Goal: Task Accomplishment & Management: Manage account settings

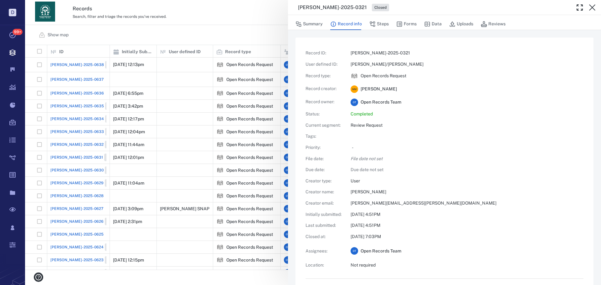
click at [258, 41] on div "ORR-2025-0321 Closed Summary Record info Steps Forms Data Uploads Reviews Recor…" at bounding box center [313, 142] width 576 height 285
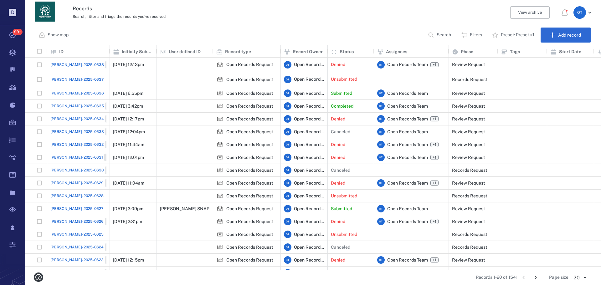
scroll to position [220, 572]
click at [444, 37] on p "Search" at bounding box center [444, 35] width 14 height 6
type input "******"
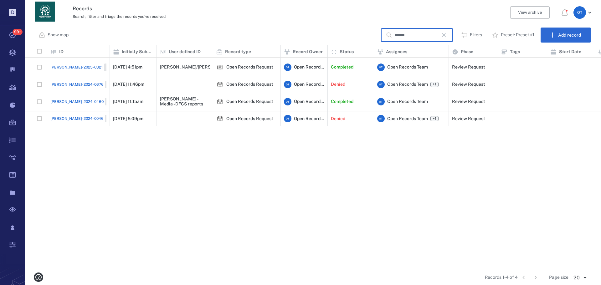
click at [64, 65] on span "ORR-2025-0321" at bounding box center [76, 68] width 52 height 6
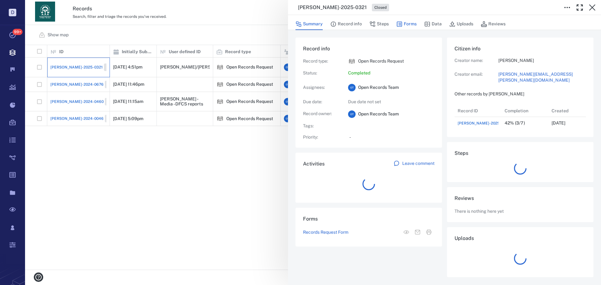
scroll to position [25, 124]
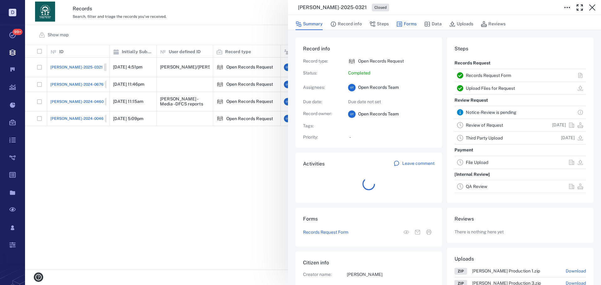
click at [413, 24] on button "Forms" at bounding box center [407, 24] width 20 height 12
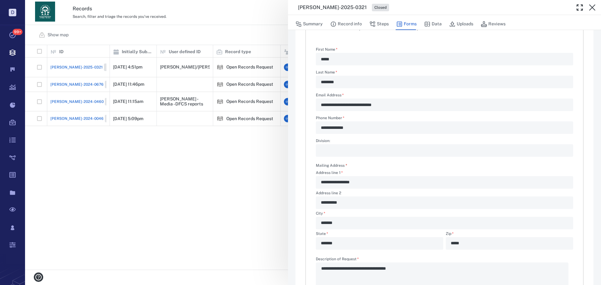
scroll to position [151, 0]
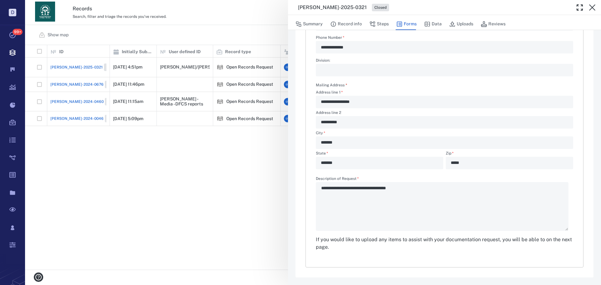
click at [386, 24] on button "Steps" at bounding box center [379, 24] width 19 height 12
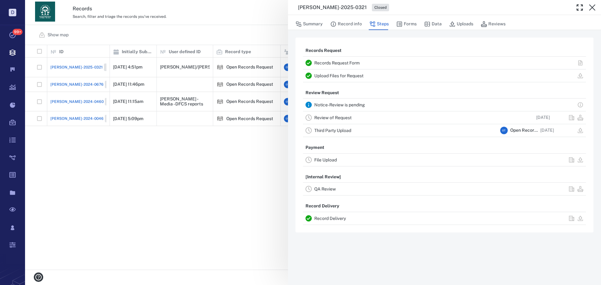
click at [336, 217] on link "Record Delivery" at bounding box center [330, 218] width 32 height 5
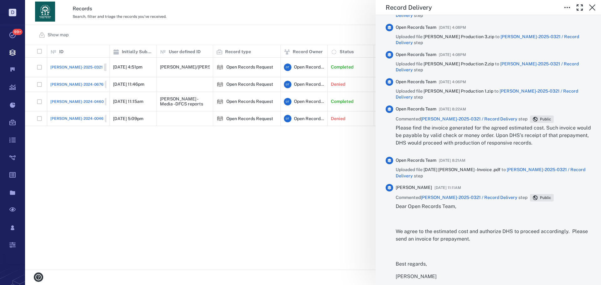
scroll to position [467, 0]
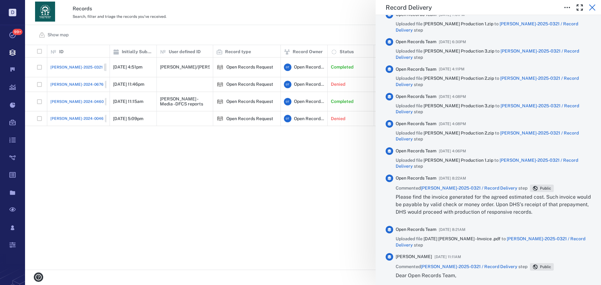
click at [593, 8] on icon "button" at bounding box center [592, 7] width 6 height 6
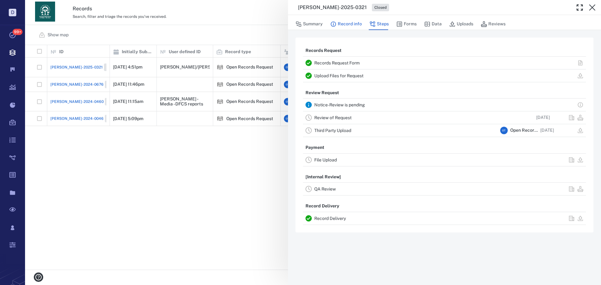
click at [354, 28] on button "Record info" at bounding box center [346, 24] width 32 height 12
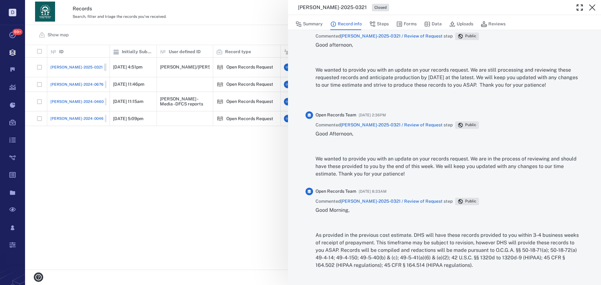
scroll to position [595, 0]
drag, startPoint x: 406, startPoint y: 174, endPoint x: 314, endPoint y: 157, distance: 93.3
click at [313, 158] on div "Open Records Team 08/05/2025 at 2:36PM Commented ORR-2025-0321 / Review of Requ…" at bounding box center [445, 147] width 278 height 71
click at [343, 160] on p "We wanted to provide you with an update on your records request. We are in the …" at bounding box center [450, 167] width 268 height 23
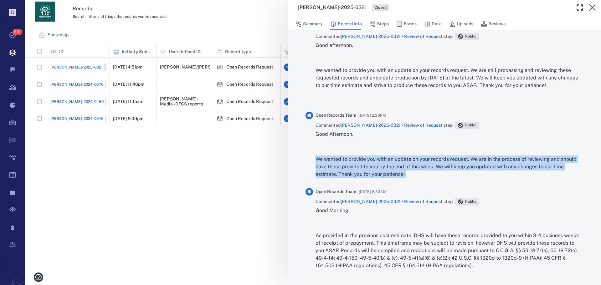
click at [343, 160] on p "We wanted to provide you with an update on your records request. We are in the …" at bounding box center [450, 167] width 268 height 23
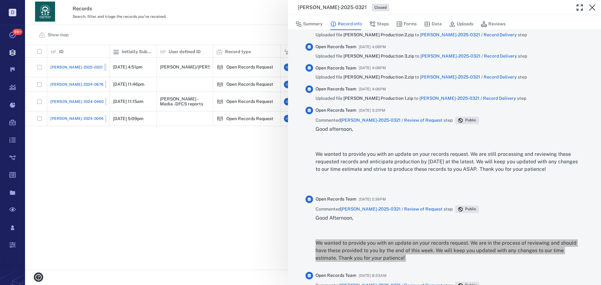
scroll to position [511, 0]
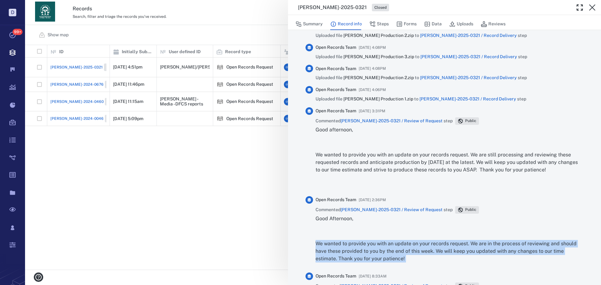
drag, startPoint x: 563, startPoint y: 171, endPoint x: 315, endPoint y: 155, distance: 248.9
click at [315, 155] on div "Open Records Team 08/08/2025 at 3:31PM Commented ORR-2025-0321 / Review of Requ…" at bounding box center [445, 149] width 278 height 84
copy p "We wanted to provide you with an update on your records request. We are still p…"
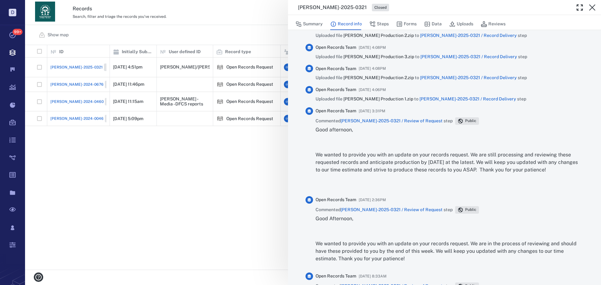
drag, startPoint x: 254, startPoint y: 135, endPoint x: 329, endPoint y: 75, distance: 96.1
click at [254, 134] on div "ORR-2025-0321 Closed Summary Record info Steps Forms Data Uploads Reviews Recor…" at bounding box center [313, 142] width 576 height 285
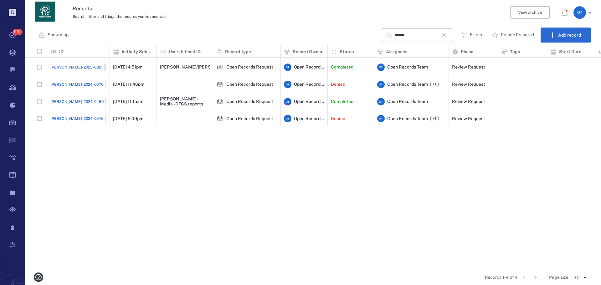
click at [443, 28] on div "****** ​ Filters Preset: Preset #1 Add record" at bounding box center [486, 35] width 210 height 15
click at [444, 32] on icon "button" at bounding box center [444, 35] width 8 height 8
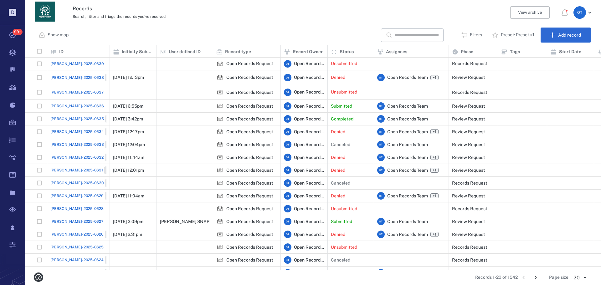
click at [70, 219] on span "[PERSON_NAME]-2025-0627" at bounding box center [76, 222] width 53 height 6
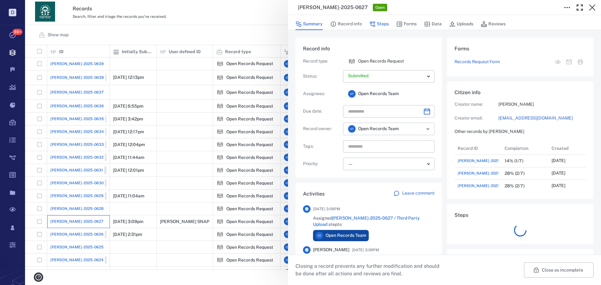
scroll to position [326, 120]
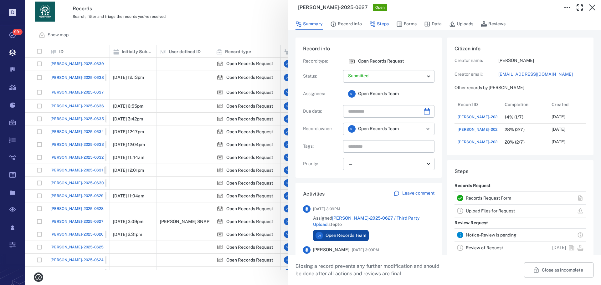
click at [385, 23] on button "Steps" at bounding box center [379, 24] width 19 height 12
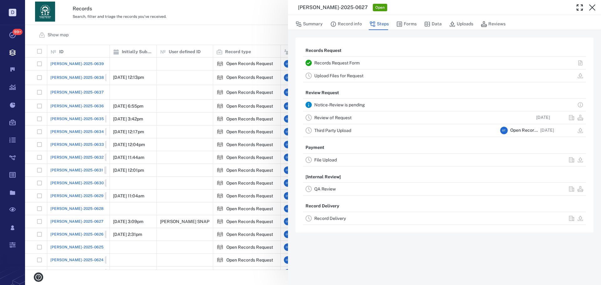
click at [337, 120] on link "Review of Request" at bounding box center [332, 117] width 37 height 5
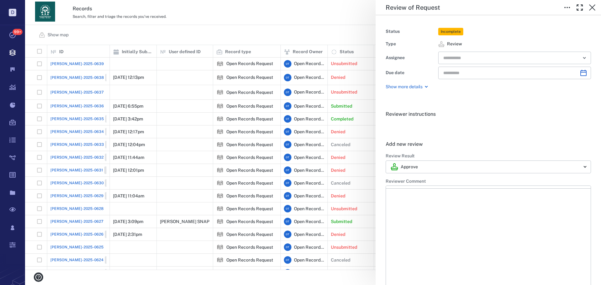
type input "**********"
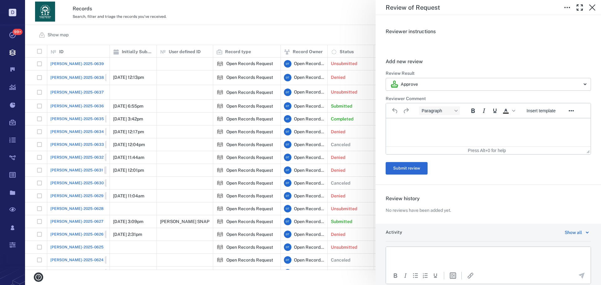
scroll to position [83, 0]
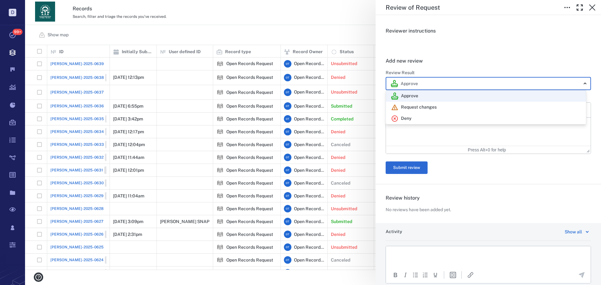
click at [428, 88] on body "D Tasks 99+ Records Boards Dashboard Reports Record types Guide steps Rules For…" at bounding box center [300, 142] width 601 height 285
click at [421, 117] on div "Deny" at bounding box center [486, 119] width 190 height 8
type input "******"
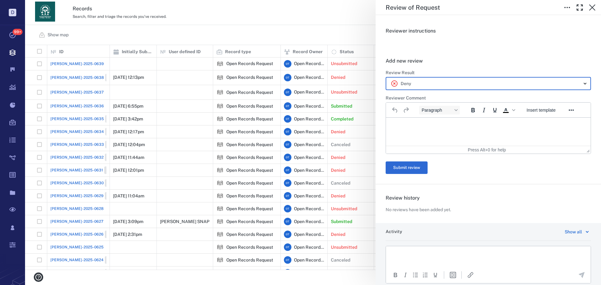
click at [422, 124] on div "Approve Request changes Deny" at bounding box center [300, 142] width 601 height 285
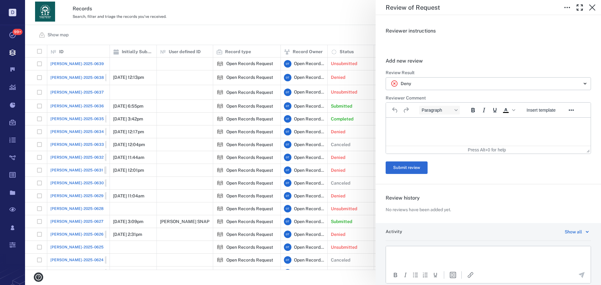
click at [445, 129] on html at bounding box center [488, 126] width 205 height 16
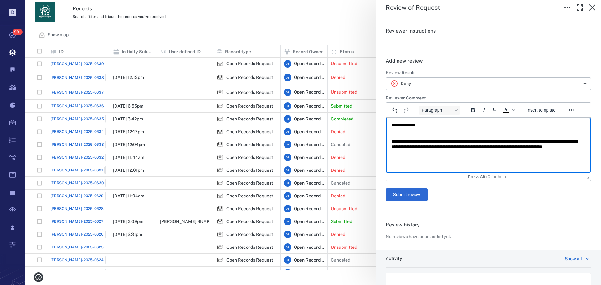
drag, startPoint x: 473, startPoint y: 156, endPoint x: 387, endPoint y: 121, distance: 93.4
click at [387, 121] on html "**********" at bounding box center [488, 139] width 205 height 43
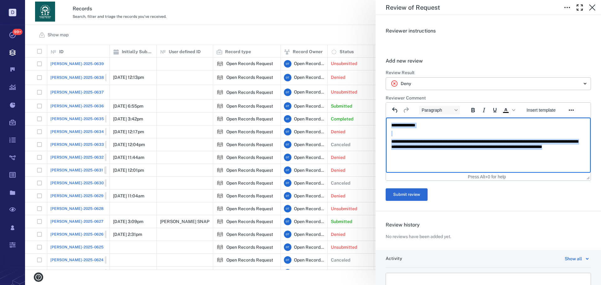
drag, startPoint x: 393, startPoint y: 125, endPoint x: 466, endPoint y: 157, distance: 79.7
click at [465, 157] on html "**********" at bounding box center [488, 139] width 205 height 43
copy body "**********"
click at [457, 154] on p "**********" at bounding box center [486, 147] width 189 height 17
drag, startPoint x: 462, startPoint y: 152, endPoint x: 386, endPoint y: 119, distance: 82.8
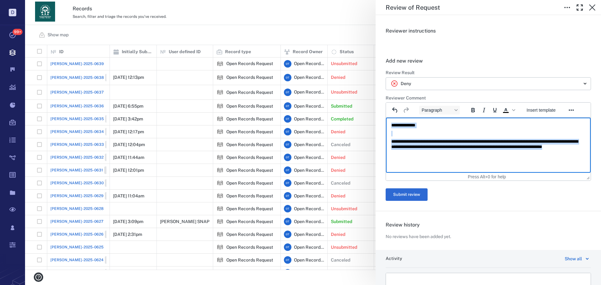
click at [386, 119] on html "**********" at bounding box center [488, 139] width 205 height 43
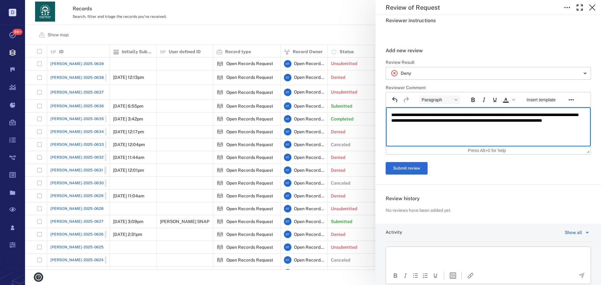
scroll to position [94, 0]
click at [417, 167] on button "Submit review" at bounding box center [407, 168] width 42 height 13
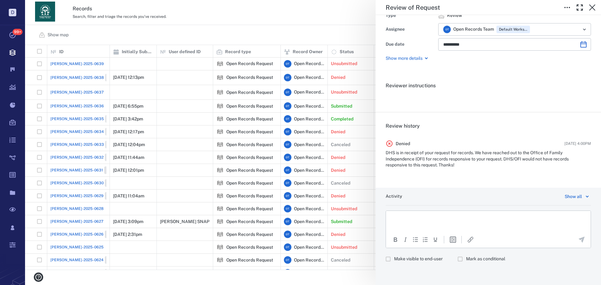
scroll to position [29, 0]
click at [325, 35] on div "**********" at bounding box center [313, 142] width 576 height 285
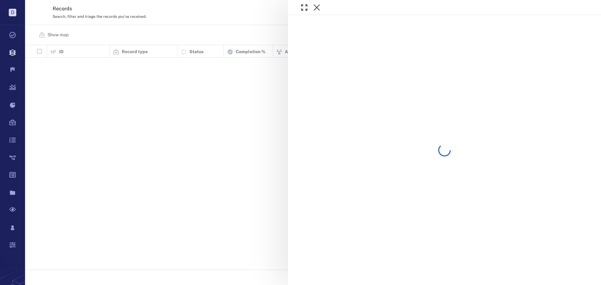
click at [210, 16] on div at bounding box center [313, 142] width 576 height 285
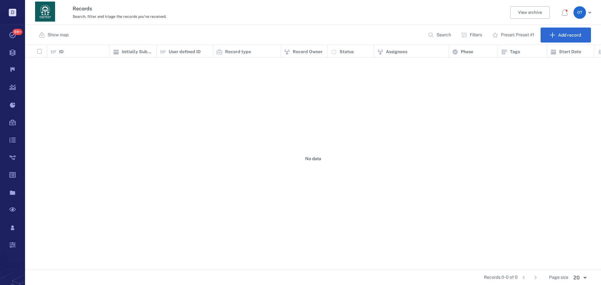
scroll to position [220, 572]
click at [215, 21] on div "Records Search, filter and triage the records you've received. View archive O T" at bounding box center [313, 12] width 576 height 25
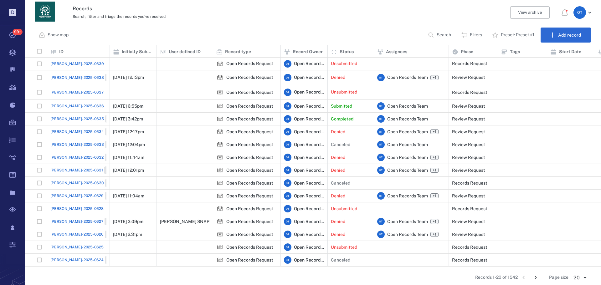
scroll to position [0, 0]
click at [65, 56] on div "ID 1" at bounding box center [78, 52] width 56 height 18
click at [66, 58] on div "[PERSON_NAME]-2025-0639" at bounding box center [78, 64] width 56 height 13
click at [70, 64] on span "[PERSON_NAME]-2025-0639" at bounding box center [77, 64] width 54 height 6
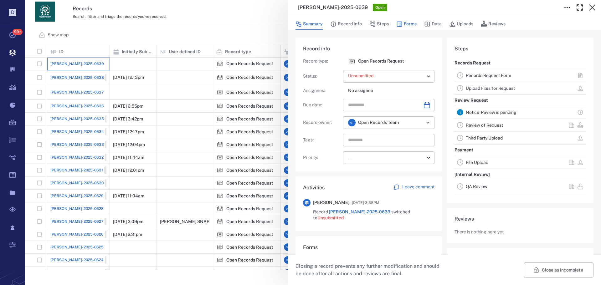
scroll to position [63, 120]
click at [409, 24] on button "Forms" at bounding box center [407, 24] width 20 height 12
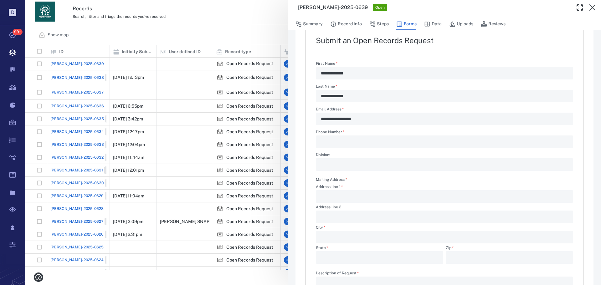
scroll to position [63, 0]
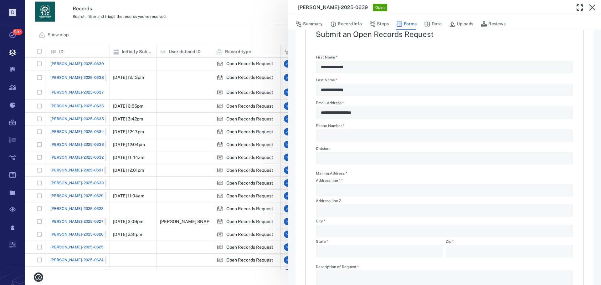
click at [226, 31] on div "**********" at bounding box center [313, 142] width 576 height 285
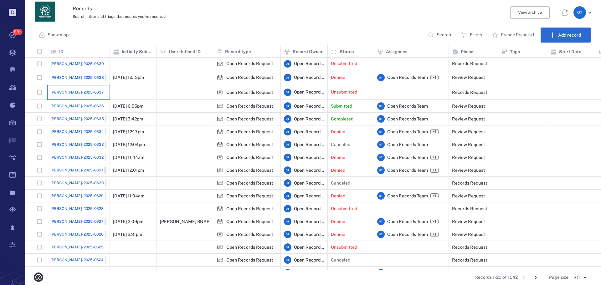
click at [56, 86] on div "[PERSON_NAME]-2025-0637" at bounding box center [78, 92] width 56 height 13
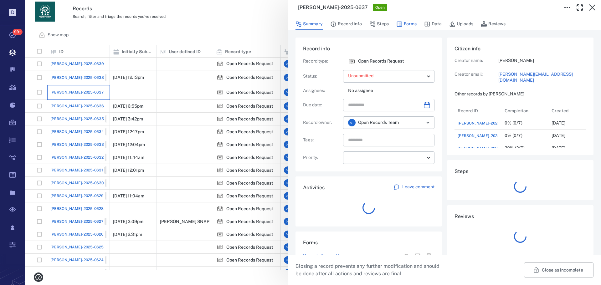
scroll to position [5, 5]
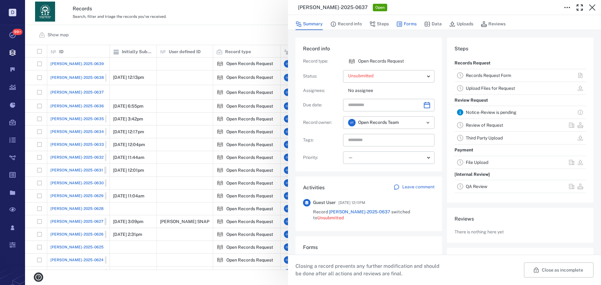
click at [401, 22] on icon "button" at bounding box center [399, 24] width 5 height 5
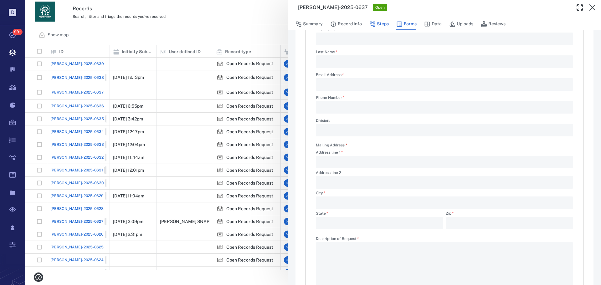
scroll to position [88, 0]
click at [381, 23] on button "Steps" at bounding box center [379, 24] width 19 height 12
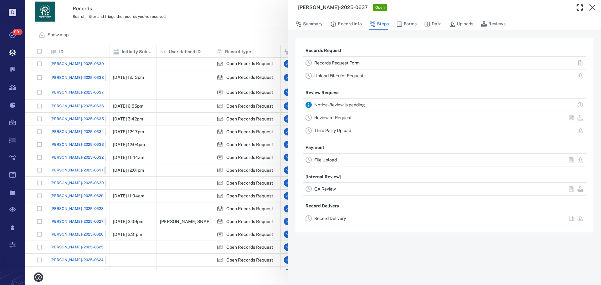
click at [245, 37] on div "[PERSON_NAME]-2025-0637 Open Summary Record info Steps Forms Data Uploads Revie…" at bounding box center [313, 142] width 576 height 285
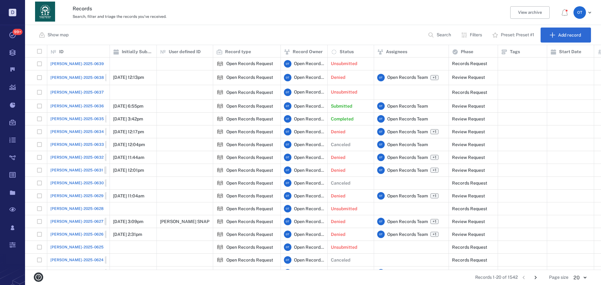
click at [78, 103] on span "[PERSON_NAME]-2025-0636" at bounding box center [77, 106] width 54 height 6
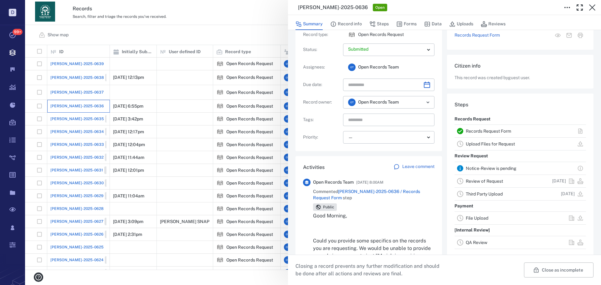
scroll to position [94, 0]
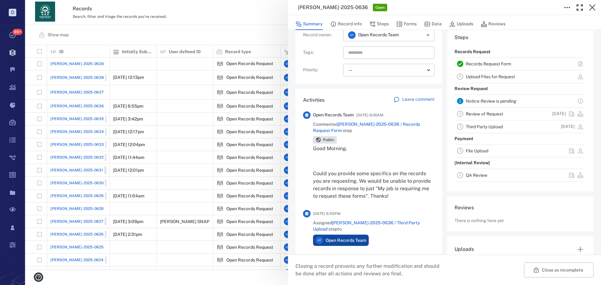
drag, startPoint x: 412, startPoint y: 13, endPoint x: 407, endPoint y: 17, distance: 5.4
click at [411, 14] on div "[PERSON_NAME]-2025-0636 Open" at bounding box center [444, 7] width 313 height 15
click at [214, 28] on div "[PERSON_NAME]-2025-0636 Open Summary Record info Steps Forms Data Uploads Revie…" at bounding box center [313, 142] width 576 height 285
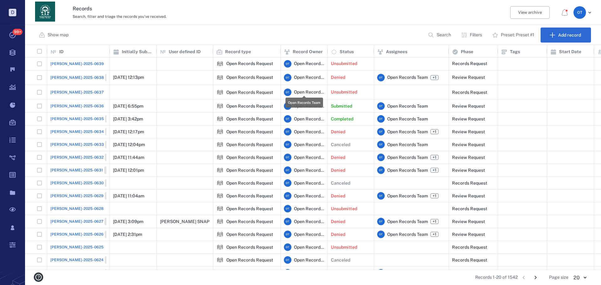
scroll to position [220, 572]
